Goal: Complete application form: Complete application form

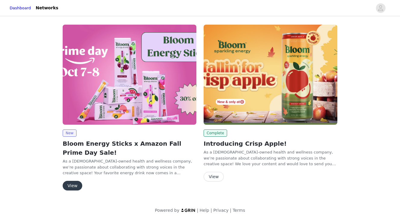
scroll to position [5, 0]
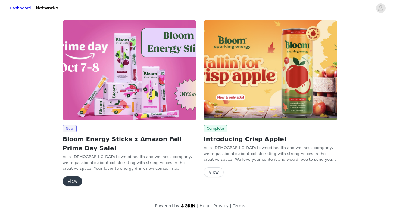
click at [75, 180] on button "View" at bounding box center [73, 182] width 20 height 10
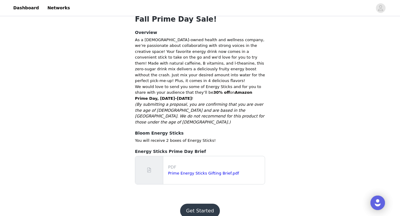
scroll to position [122, 0]
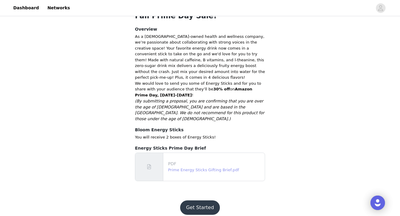
click at [187, 168] on link "Prime Energy Sticks Gifting Brief.pdf" at bounding box center [203, 170] width 71 height 5
click at [194, 201] on button "Get Started" at bounding box center [200, 208] width 40 height 14
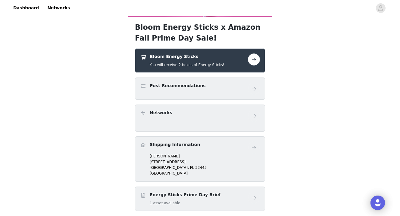
scroll to position [83, 0]
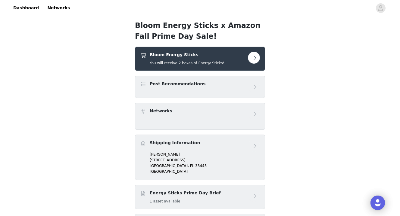
click at [166, 168] on span "[GEOGRAPHIC_DATA]," at bounding box center [169, 166] width 39 height 4
click at [163, 144] on h4 "Shipping Information" at bounding box center [175, 143] width 50 height 6
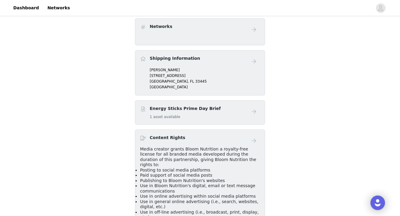
scroll to position [187, 0]
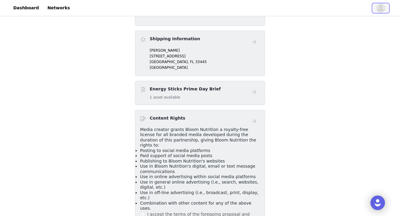
click at [377, 8] on span "button" at bounding box center [381, 8] width 10 height 10
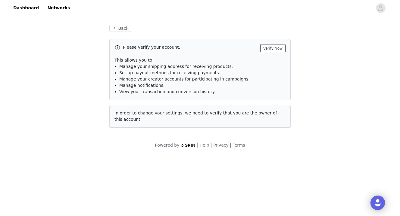
click at [270, 49] on button "Verify Now" at bounding box center [272, 48] width 25 height 8
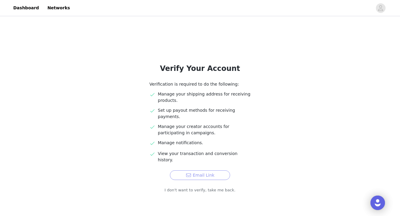
click at [199, 171] on button "Email Link" at bounding box center [200, 176] width 60 height 10
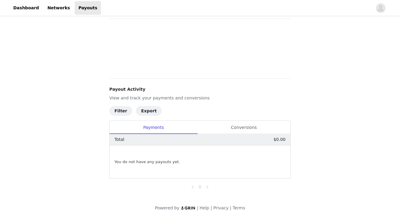
scroll to position [35, 0]
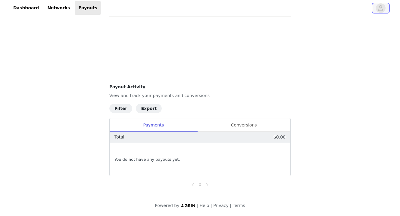
click at [382, 7] on icon "avatar" at bounding box center [381, 8] width 6 height 10
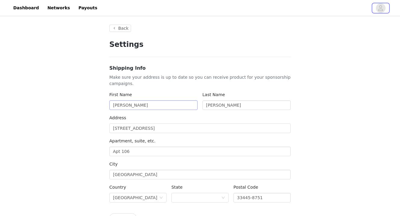
type input "+1 (United States)"
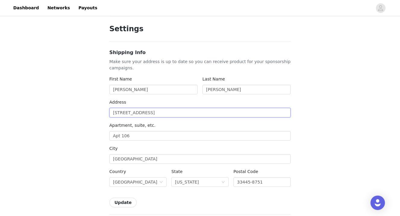
click at [161, 112] on input "2840 Casa Way" at bounding box center [199, 113] width 181 height 10
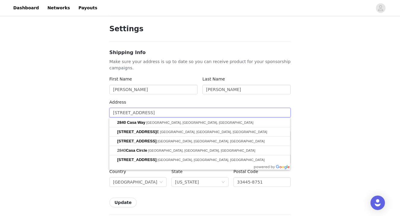
type input "5"
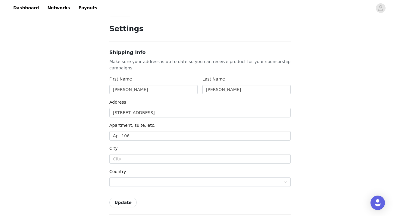
type input "5647 Del Coronado Dr"
type input "Apollo Beach"
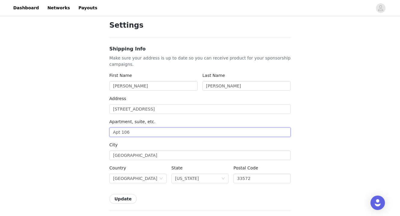
click at [138, 135] on input "Apt 106" at bounding box center [199, 133] width 181 height 10
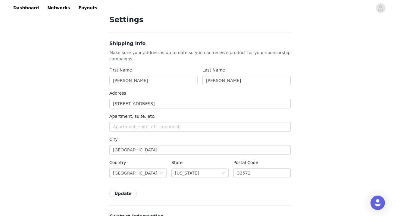
click at [129, 192] on button "Update" at bounding box center [122, 194] width 27 height 10
click at [129, 193] on button "Update" at bounding box center [122, 194] width 27 height 10
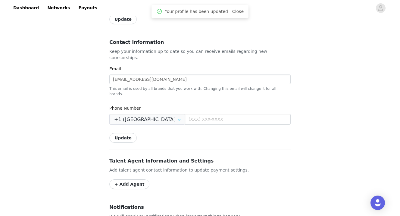
scroll to position [224, 0]
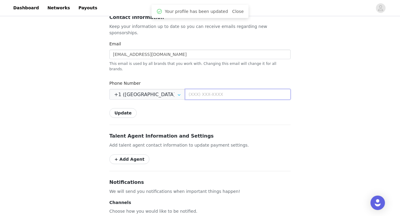
click at [204, 89] on input "text" at bounding box center [238, 94] width 106 height 11
type input "(561) 702-0787"
click at [121, 108] on button "Update" at bounding box center [122, 113] width 27 height 10
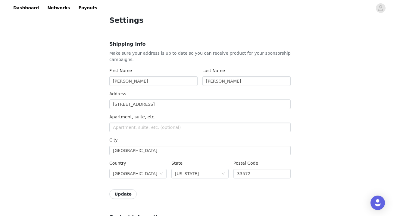
scroll to position [0, 0]
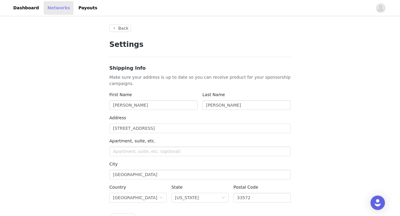
click at [54, 7] on link "Networks" at bounding box center [59, 8] width 30 height 14
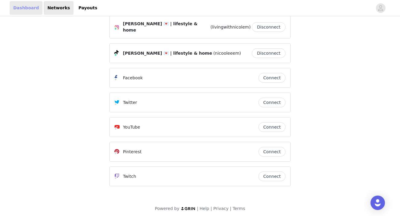
click at [28, 11] on link "Dashboard" at bounding box center [26, 8] width 33 height 14
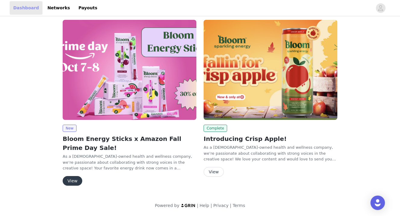
scroll to position [5, 0]
click at [70, 185] on button "View" at bounding box center [73, 182] width 20 height 10
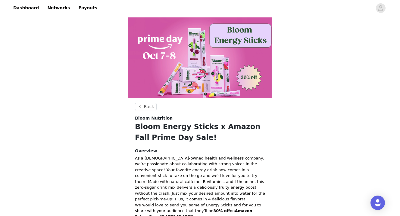
scroll to position [122, 0]
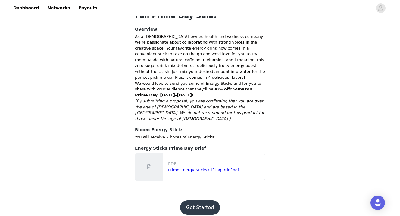
click at [203, 201] on button "Get Started" at bounding box center [200, 208] width 40 height 14
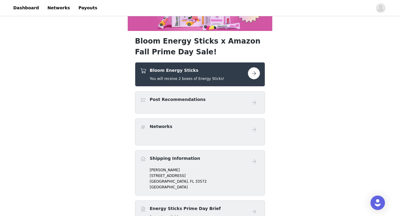
scroll to position [85, 0]
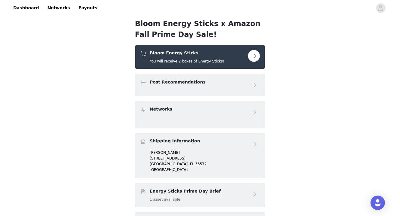
click at [176, 88] on div "Post Recommendations" at bounding box center [200, 85] width 120 height 12
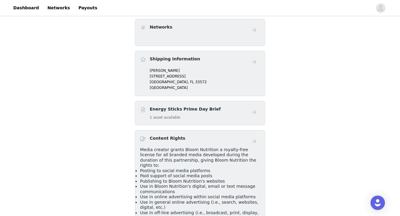
scroll to position [137, 0]
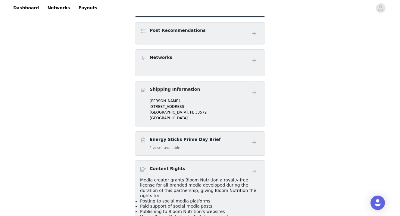
click at [229, 95] on div "Shipping Information" at bounding box center [200, 92] width 120 height 12
click at [244, 65] on div "Networks" at bounding box center [200, 60] width 120 height 12
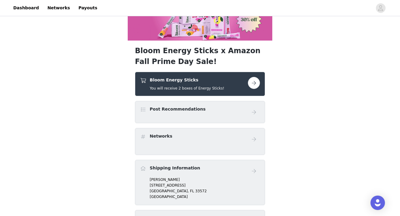
scroll to position [41, 0]
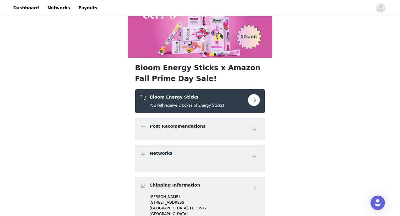
click at [252, 105] on button "button" at bounding box center [254, 100] width 12 height 12
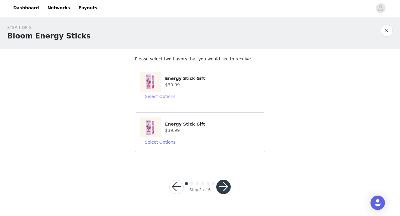
click at [163, 98] on button "Select Options" at bounding box center [160, 97] width 40 height 10
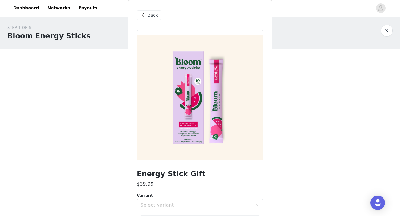
scroll to position [20, 0]
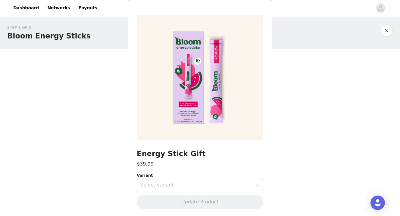
click at [175, 181] on div "Select variant" at bounding box center [197, 185] width 115 height 11
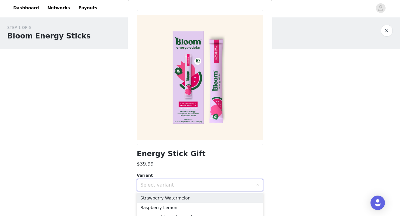
scroll to position [17, 0]
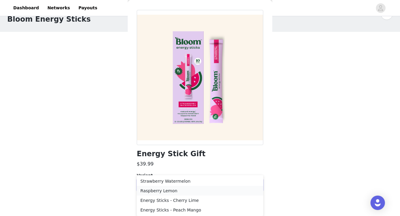
click at [181, 193] on li "Raspberry Lemon" at bounding box center [200, 191] width 126 height 10
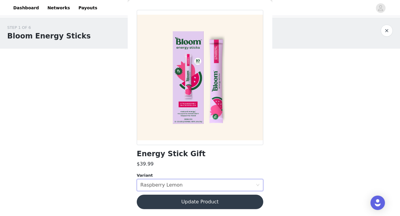
scroll to position [0, 0]
click at [207, 201] on button "Update Product" at bounding box center [200, 202] width 126 height 14
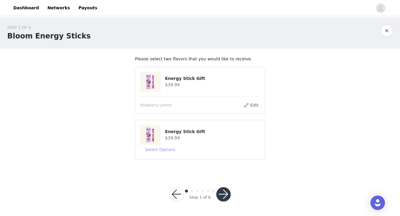
click at [166, 150] on button "Select Options" at bounding box center [160, 150] width 40 height 10
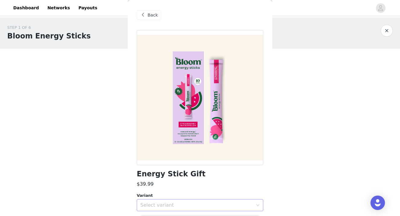
click at [176, 208] on div "Select variant" at bounding box center [196, 206] width 113 height 6
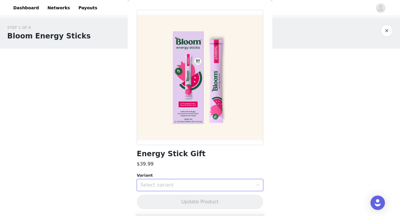
click at [172, 182] on div "Select variant" at bounding box center [196, 185] width 113 height 6
click at [256, 185] on icon "icon: down" at bounding box center [258, 186] width 4 height 4
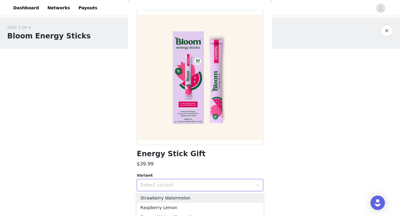
click at [256, 185] on icon "icon: down" at bounding box center [258, 186] width 4 height 4
click at [256, 186] on icon "icon: down" at bounding box center [258, 186] width 4 height 4
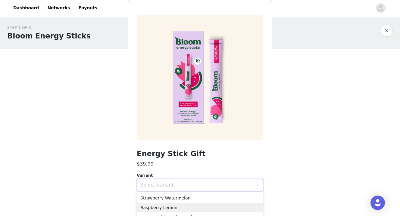
scroll to position [17, 0]
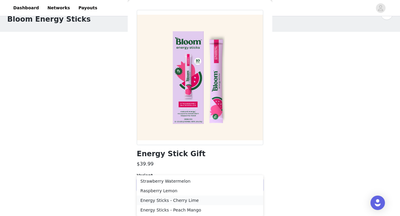
click at [218, 200] on li "Energy Sticks - Cherry Lime" at bounding box center [200, 201] width 126 height 10
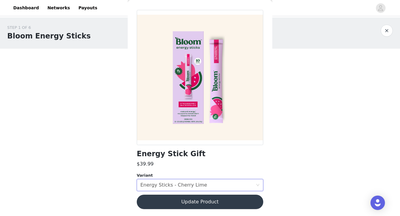
scroll to position [0, 0]
click at [223, 201] on button "Update Product" at bounding box center [200, 202] width 126 height 14
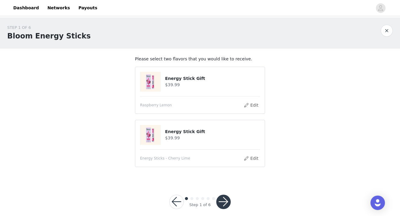
click at [223, 203] on button "button" at bounding box center [223, 202] width 14 height 14
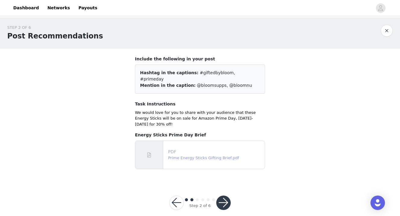
click at [208, 156] on link "Prime Energy Sticks Gifting Brief.pdf" at bounding box center [203, 158] width 71 height 5
click at [226, 196] on button "button" at bounding box center [223, 203] width 14 height 14
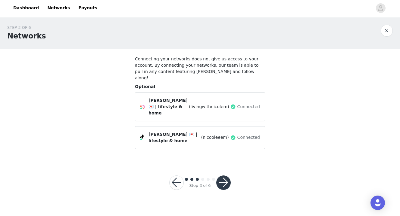
click at [225, 169] on div "Step 3 of 6" at bounding box center [200, 183] width 76 height 29
click at [225, 176] on button "button" at bounding box center [223, 183] width 14 height 14
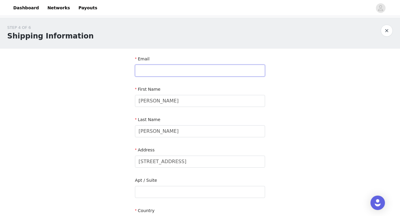
click at [189, 66] on input "text" at bounding box center [200, 71] width 130 height 12
type input "workwithnicolem@gmail.com"
type input "5617020787"
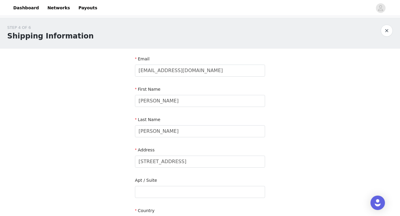
click at [272, 82] on section "Email workwithnicolem@gmail.com First Name Nicole Last Name Marasco Address 564…" at bounding box center [200, 208] width 145 height 319
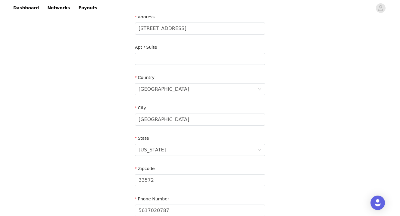
scroll to position [194, 0]
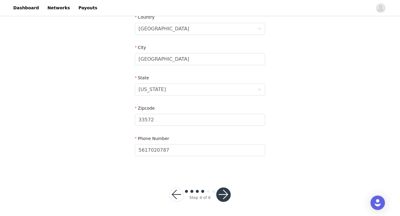
click at [224, 192] on button "button" at bounding box center [223, 195] width 14 height 14
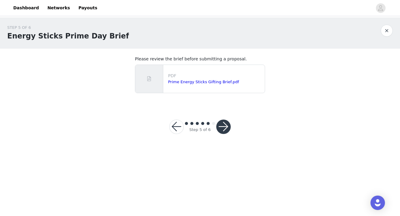
click at [223, 131] on button "button" at bounding box center [223, 127] width 14 height 14
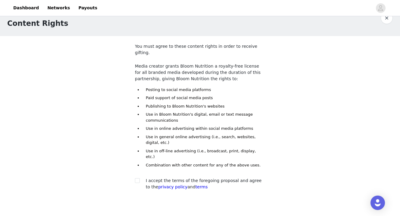
scroll to position [16, 0]
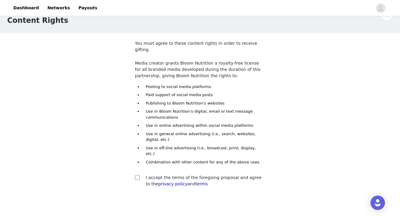
click at [137, 176] on input "checkbox" at bounding box center [137, 178] width 4 height 4
checkbox input "true"
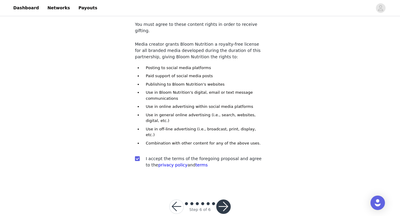
click at [225, 200] on button "button" at bounding box center [223, 207] width 14 height 14
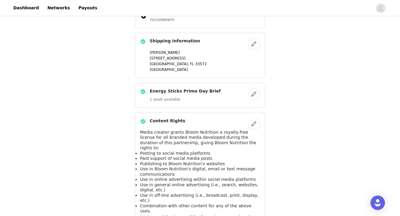
scroll to position [325, 0]
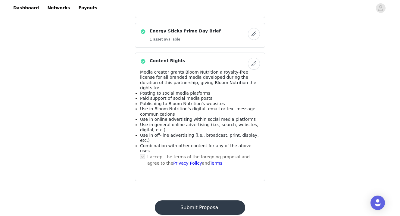
click at [215, 201] on button "Submit Proposal" at bounding box center [200, 208] width 90 height 14
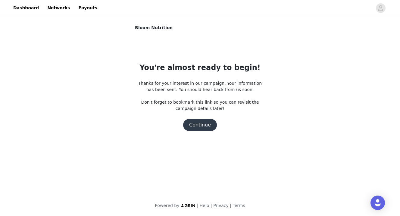
scroll to position [0, 0]
click at [205, 127] on button "Continue" at bounding box center [200, 125] width 34 height 12
